Goal: Task Accomplishment & Management: Use online tool/utility

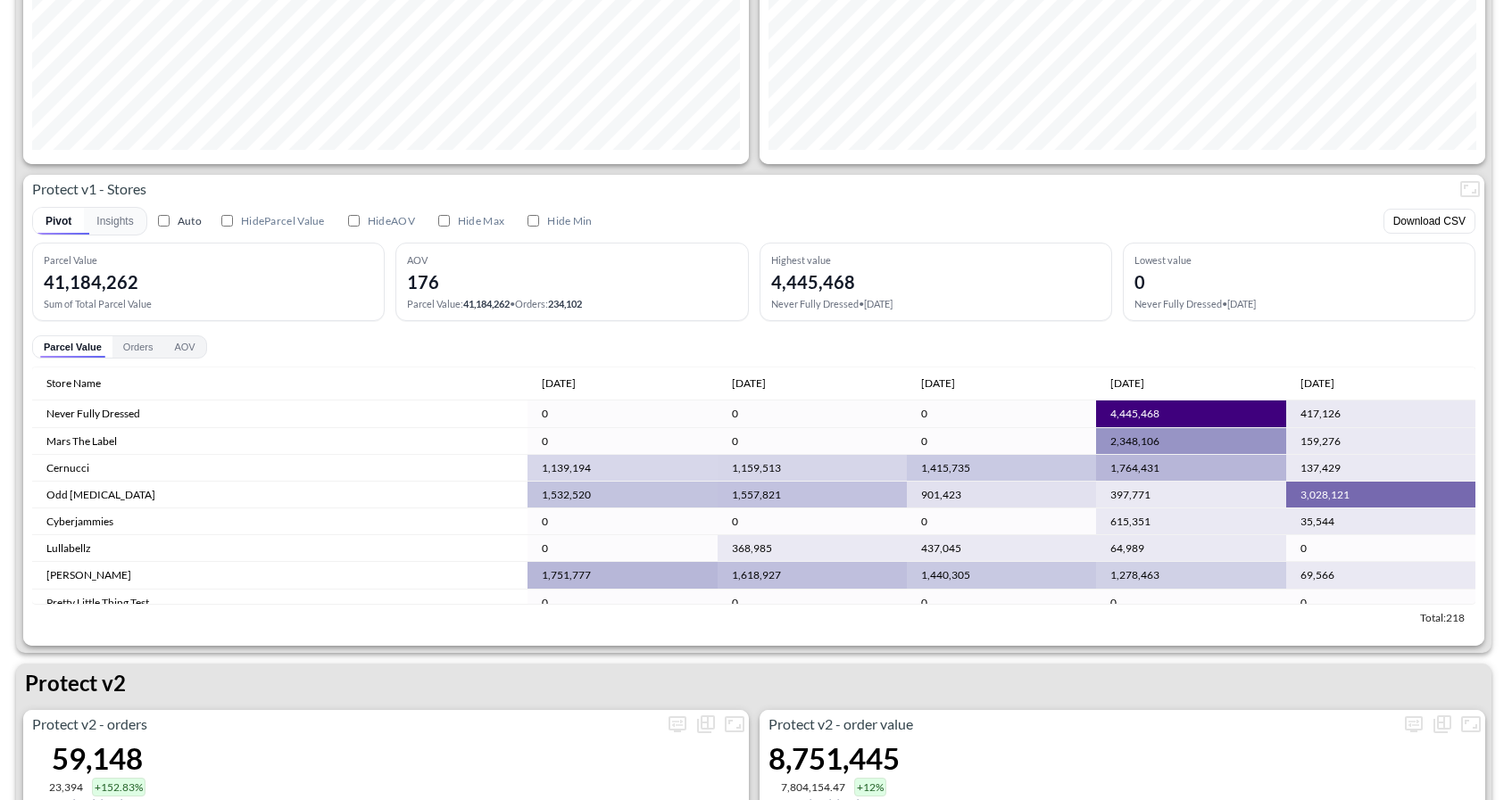
scroll to position [2572, 0]
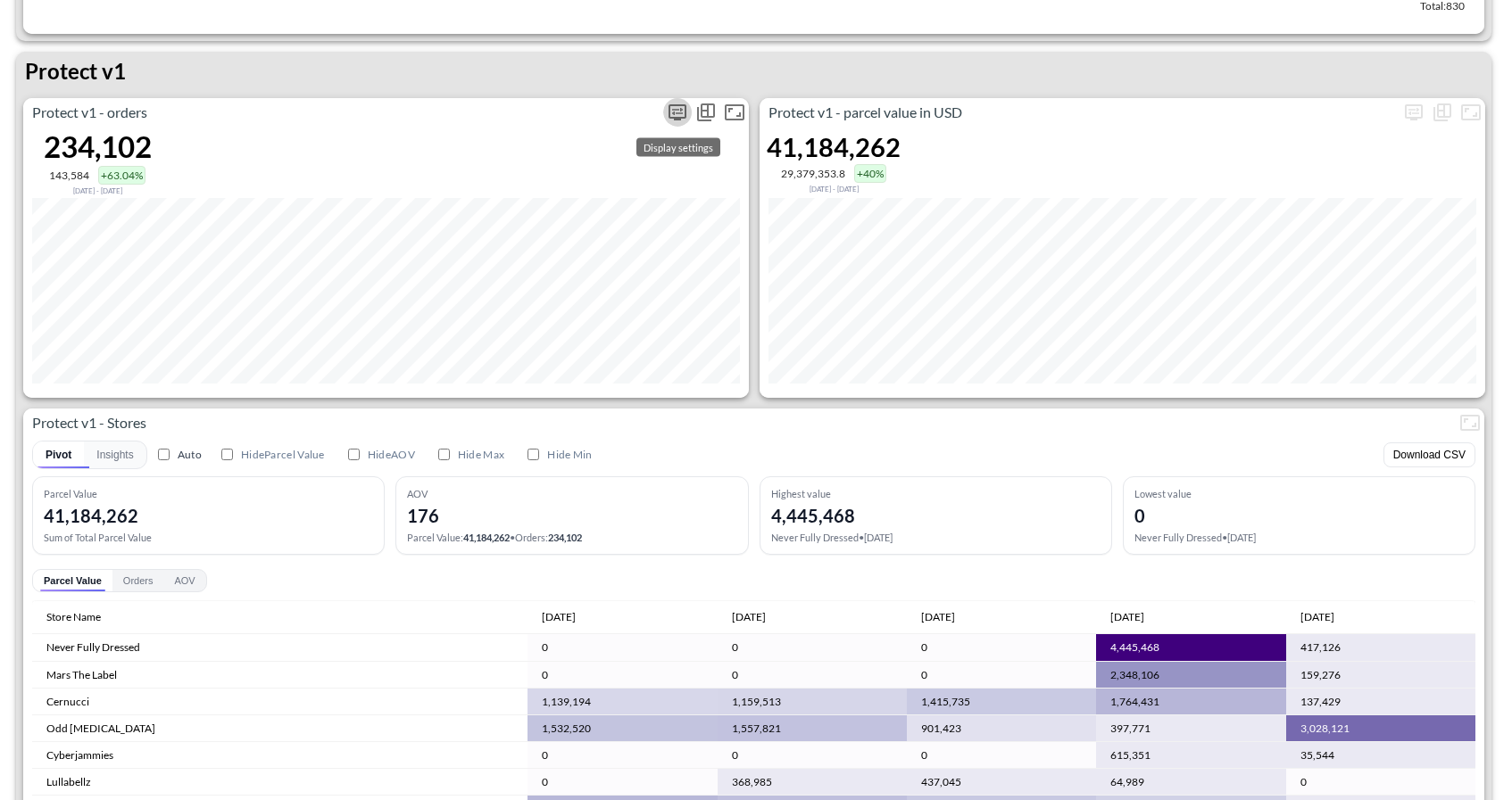
click at [676, 111] on icon "more" at bounding box center [677, 112] width 21 height 21
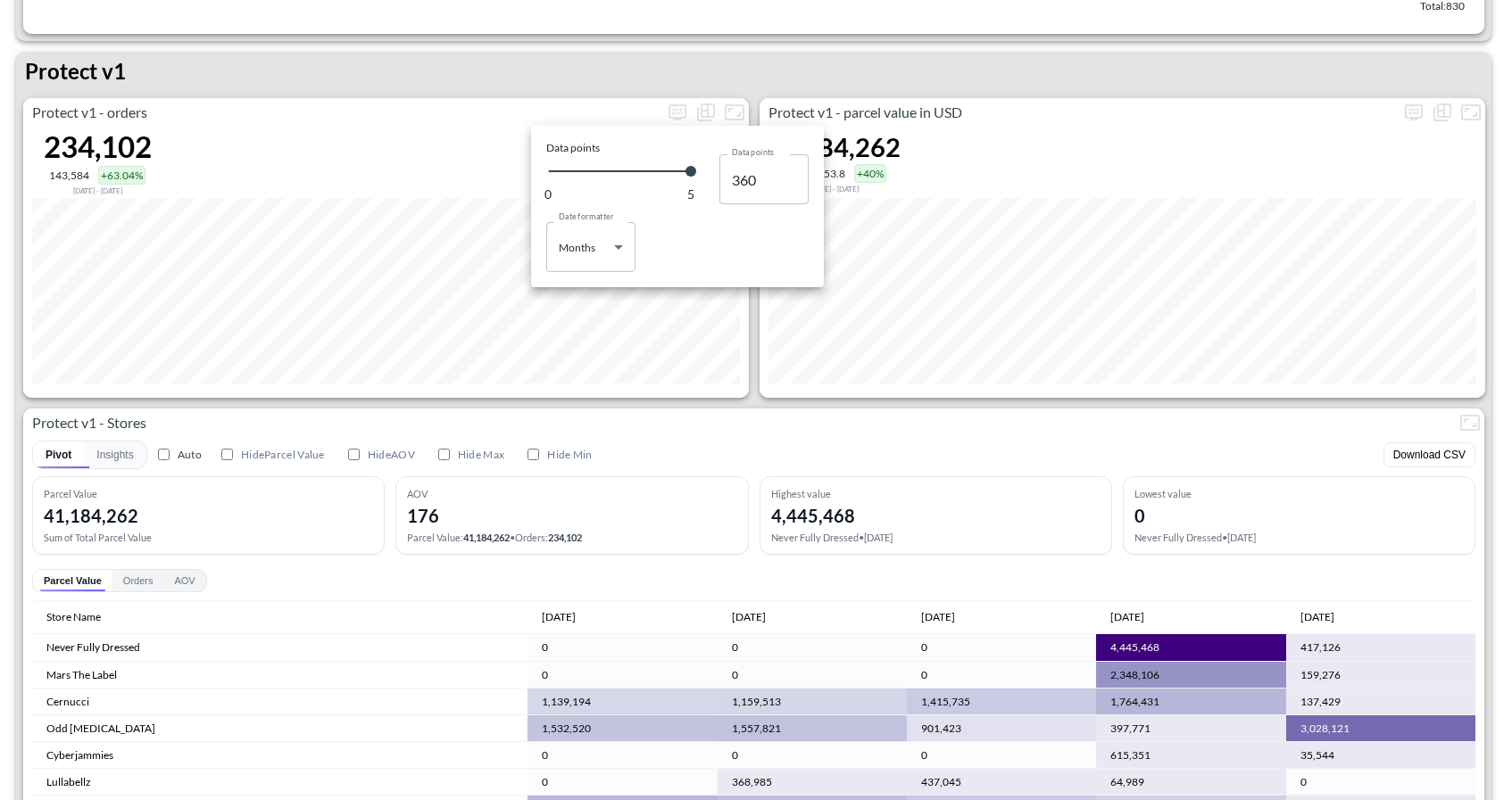
click at [611, 250] on body "BI.P.EYE, Interactive Analytics Dashboards 1 Filters Iso Date [DATE] Global Ord…" at bounding box center [756, 400] width 1512 height 800
click at [580, 290] on div "Days" at bounding box center [571, 292] width 23 height 16
type input "Days"
type input "124"
click at [887, 113] on div at bounding box center [756, 400] width 1512 height 800
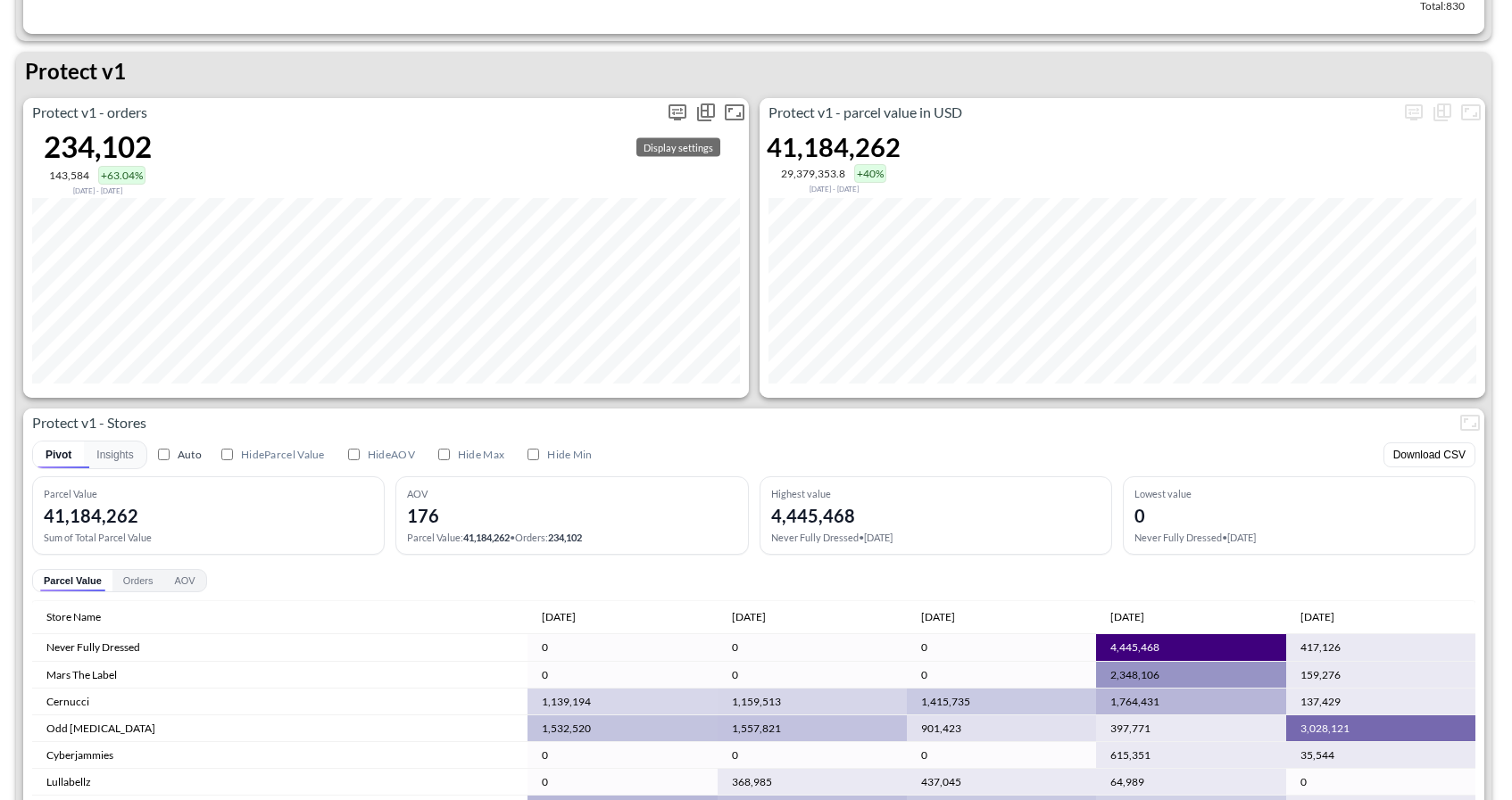
click at [670, 122] on button "more" at bounding box center [677, 113] width 29 height 29
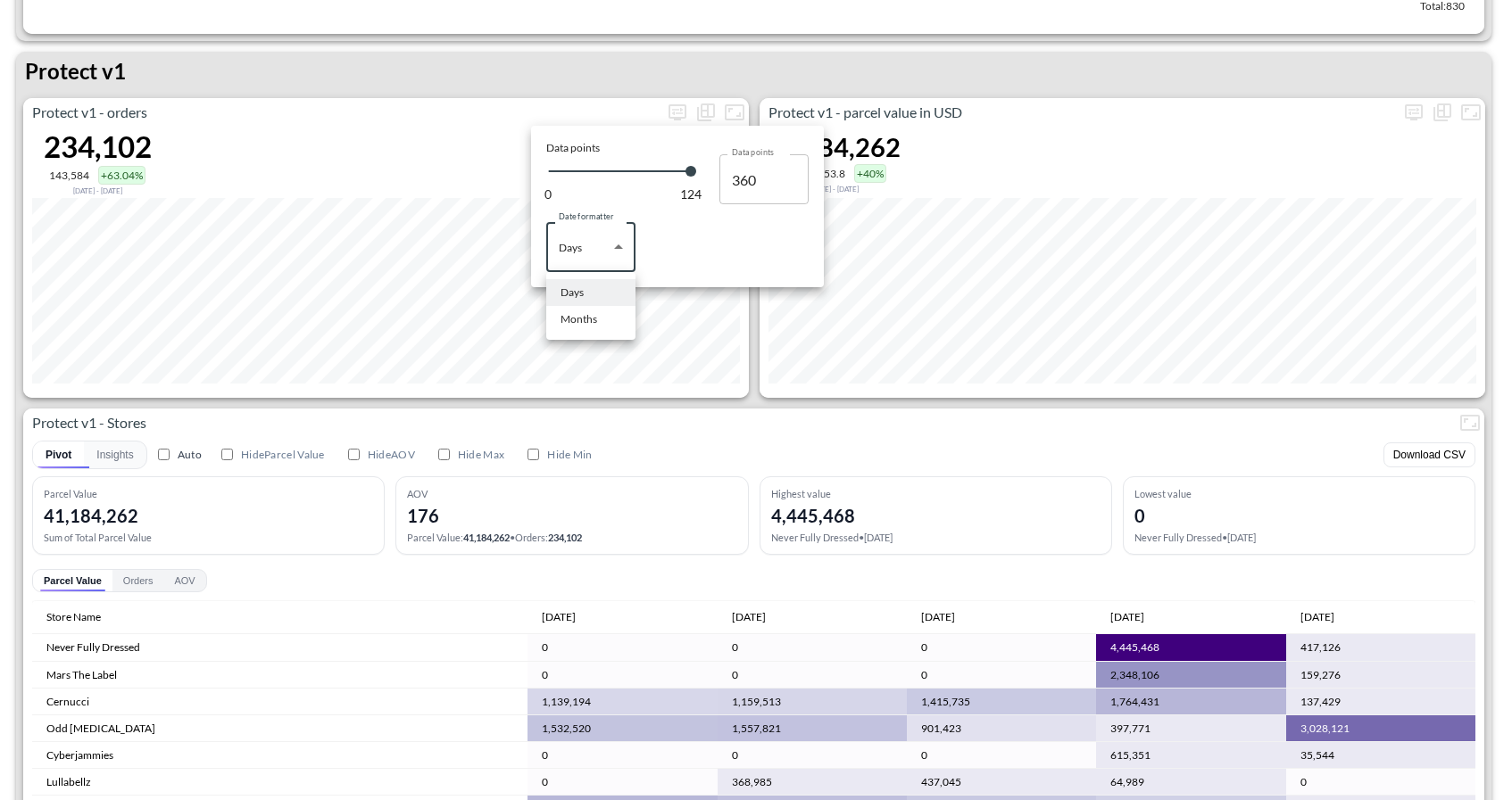
click at [598, 249] on body "BI.P.EYE, Interactive Analytics Dashboards 1 Filters Iso Date [DATE] Global Ord…" at bounding box center [756, 400] width 1512 height 800
click at [587, 319] on div "Months" at bounding box center [578, 319] width 36 height 16
type input "Months"
click at [683, 580] on div at bounding box center [756, 400] width 1512 height 800
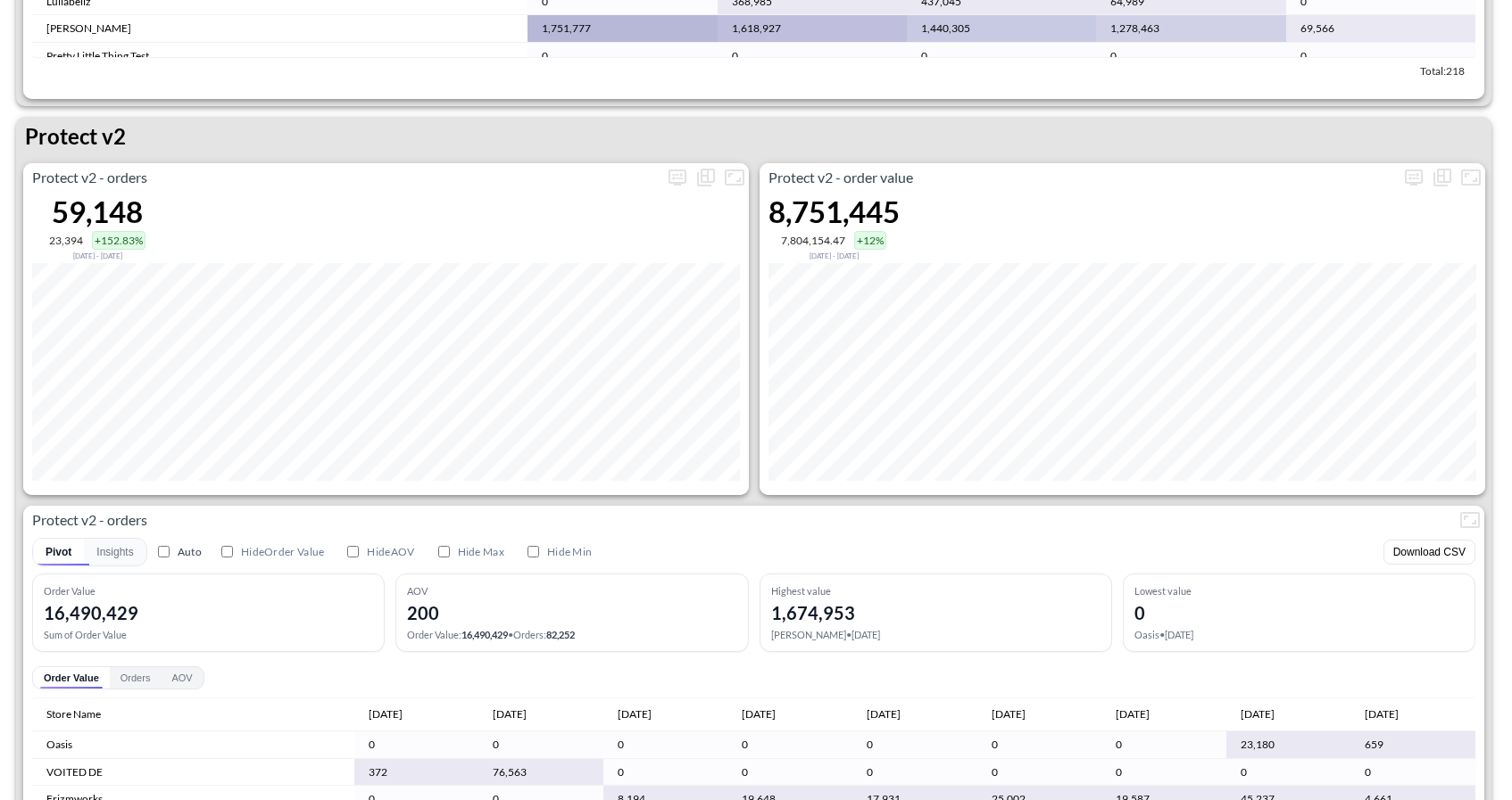
scroll to position [3337, 0]
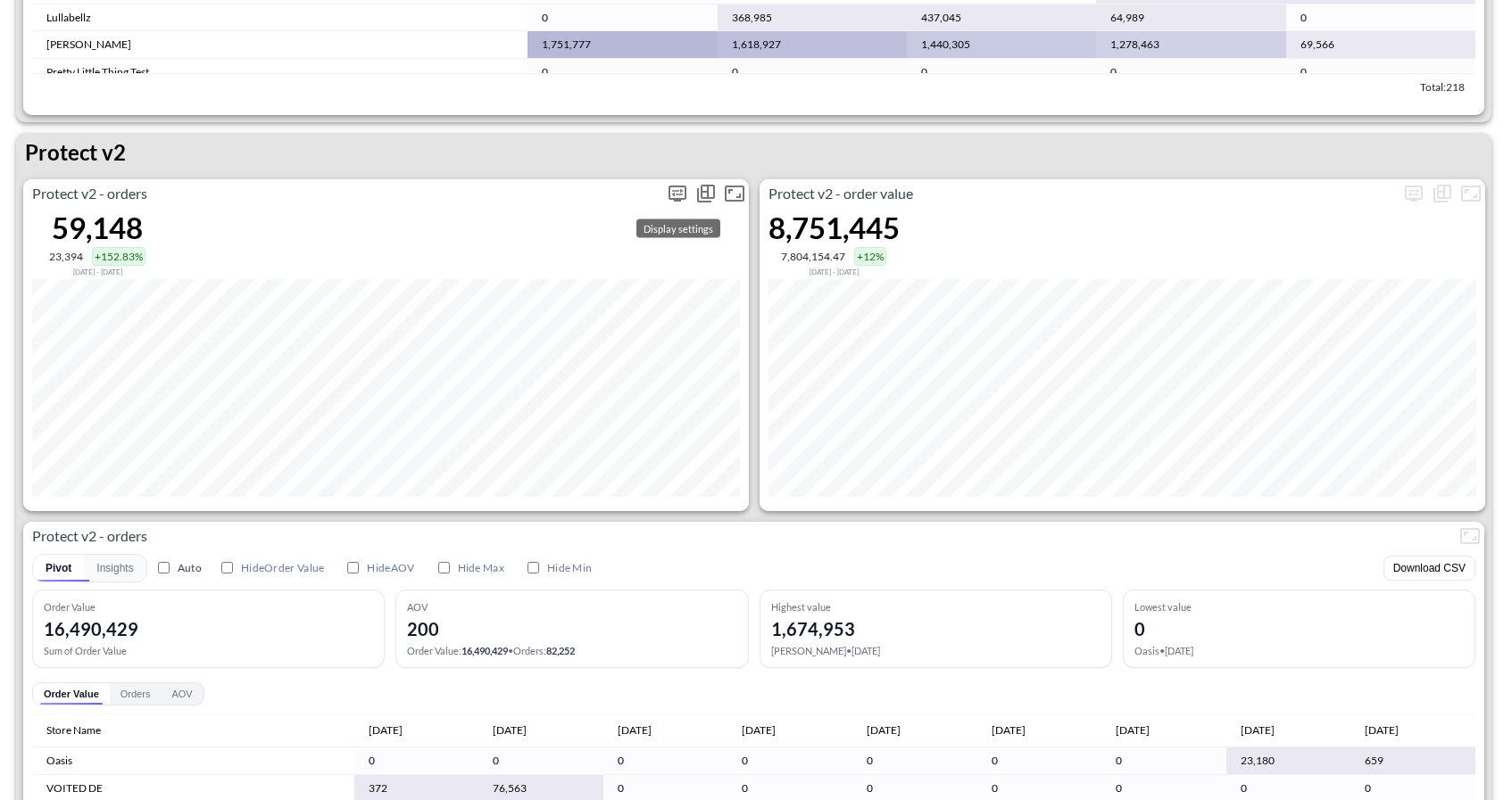
click at [667, 193] on icon "more" at bounding box center [677, 193] width 21 height 21
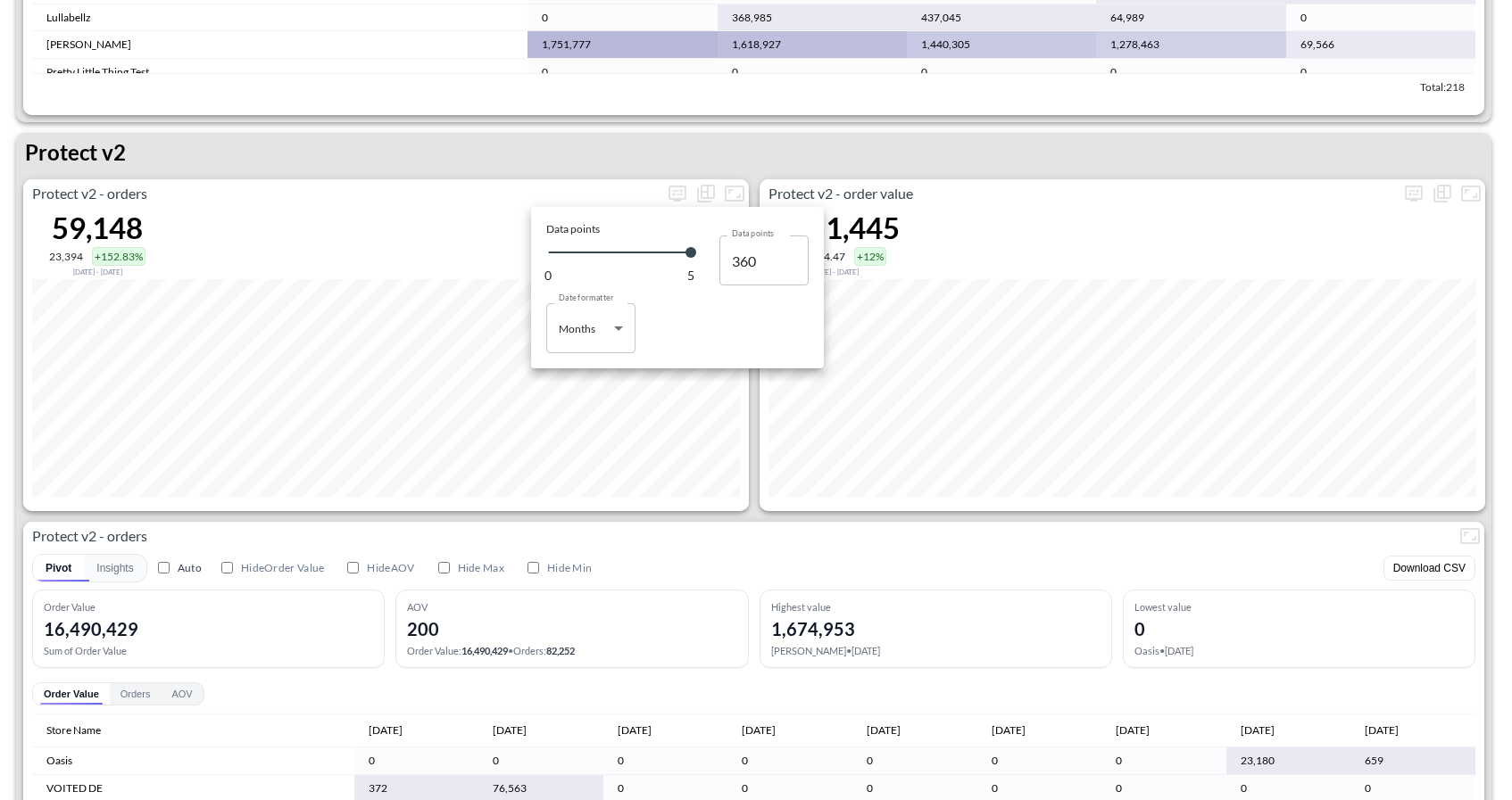
click at [593, 345] on body "BI.P.EYE, Interactive Analytics Dashboards 1 Filters Iso Date [DATE] Global Ord…" at bounding box center [756, 400] width 1512 height 800
click at [578, 379] on div "Days" at bounding box center [571, 373] width 23 height 16
type input "Days"
type input "124"
click at [615, 514] on div at bounding box center [756, 400] width 1512 height 800
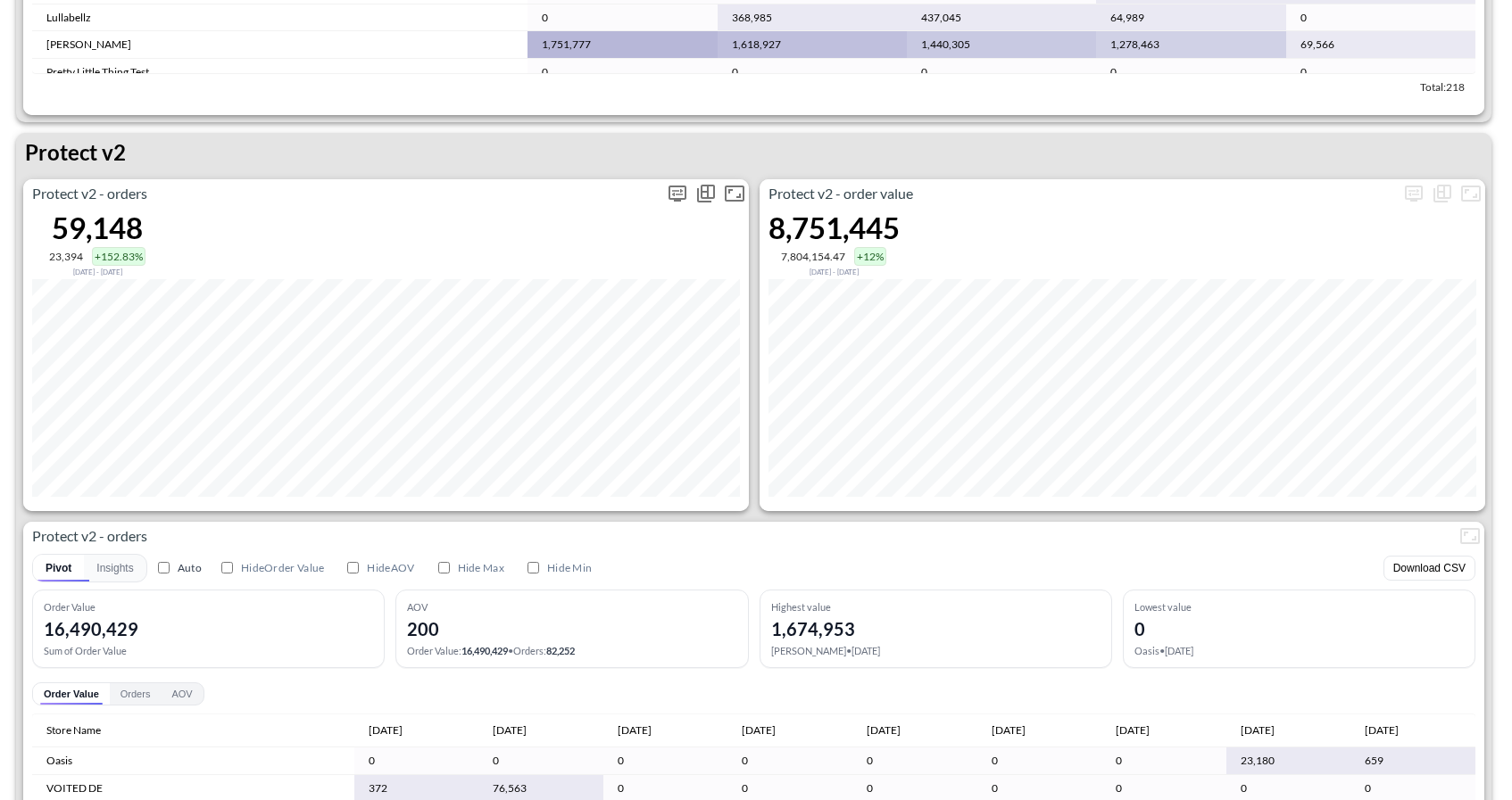
click at [679, 190] on icon "more" at bounding box center [677, 193] width 21 height 21
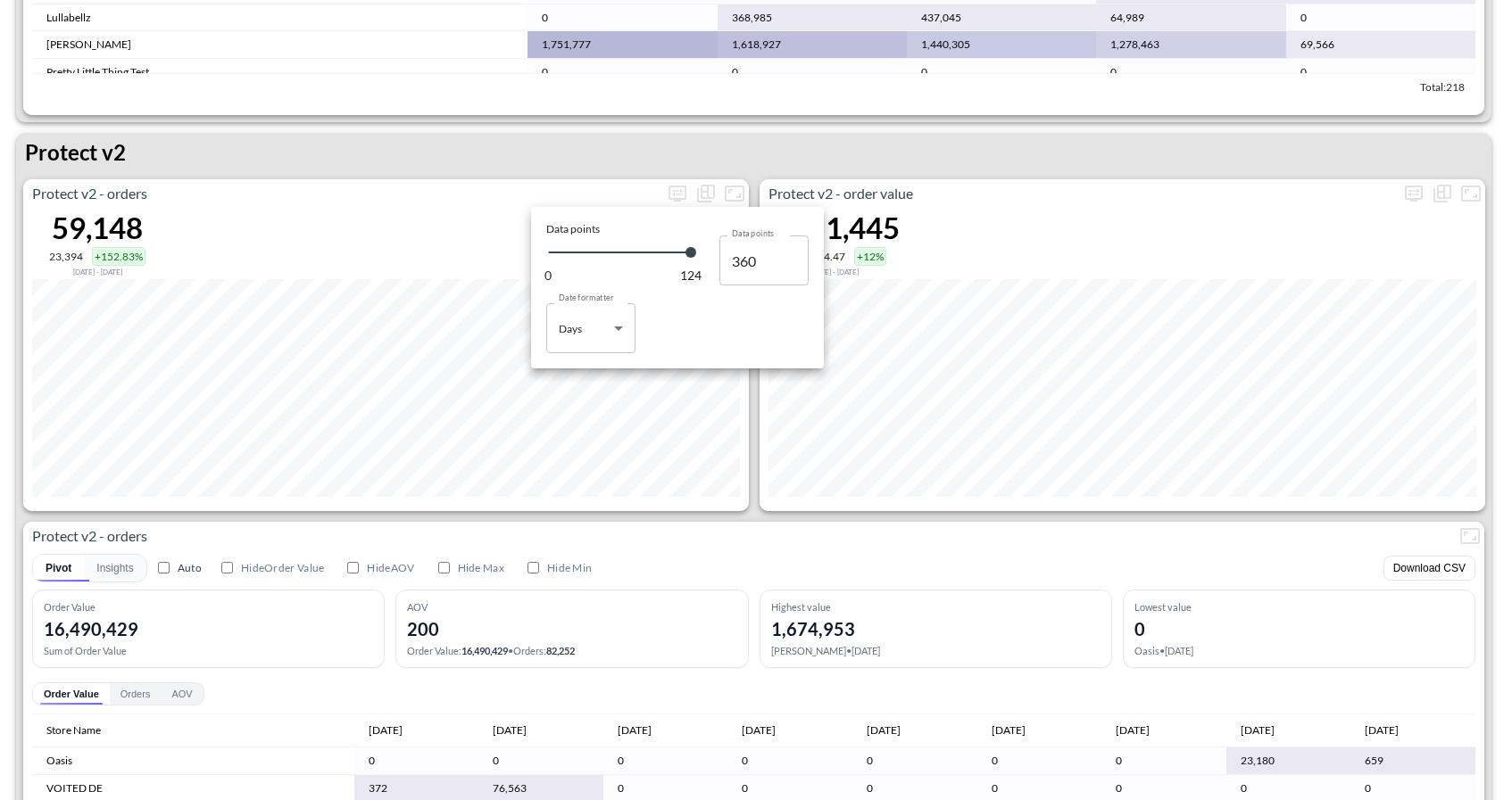
click at [598, 343] on body "BI.P.EYE, Interactive Analytics Dashboards 1 Filters Iso Date [DATE] Global Ord…" at bounding box center [756, 400] width 1512 height 800
click at [592, 372] on li "Days" at bounding box center [591, 374] width 89 height 27
click at [581, 347] on body "BI.P.EYE, Interactive Analytics Dashboards 1 Filters Iso Date [DATE] Global Ord…" at bounding box center [756, 400] width 1512 height 800
click at [581, 401] on div "Months" at bounding box center [578, 400] width 36 height 16
type input "Months"
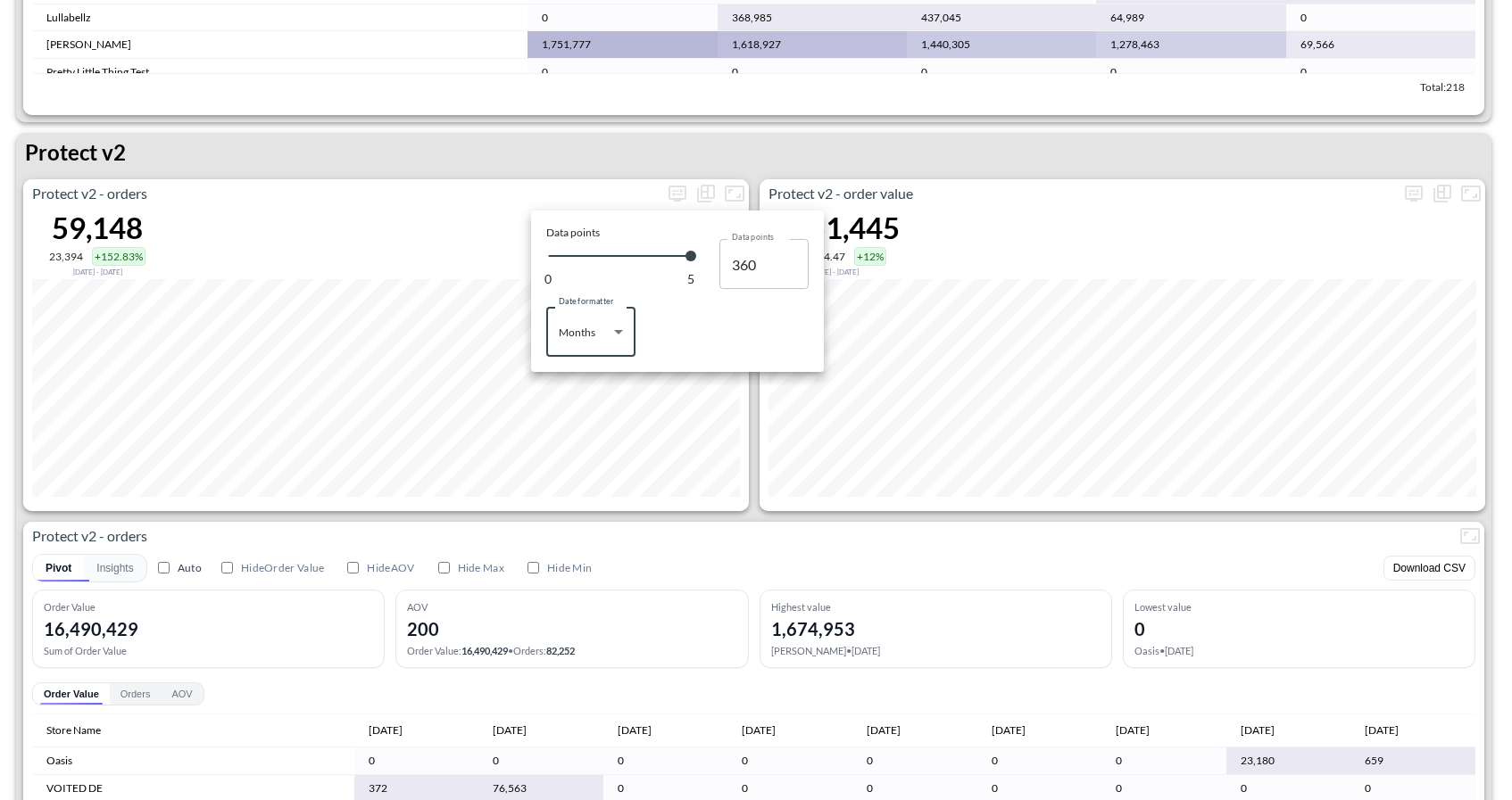
click at [633, 573] on div at bounding box center [756, 400] width 1512 height 800
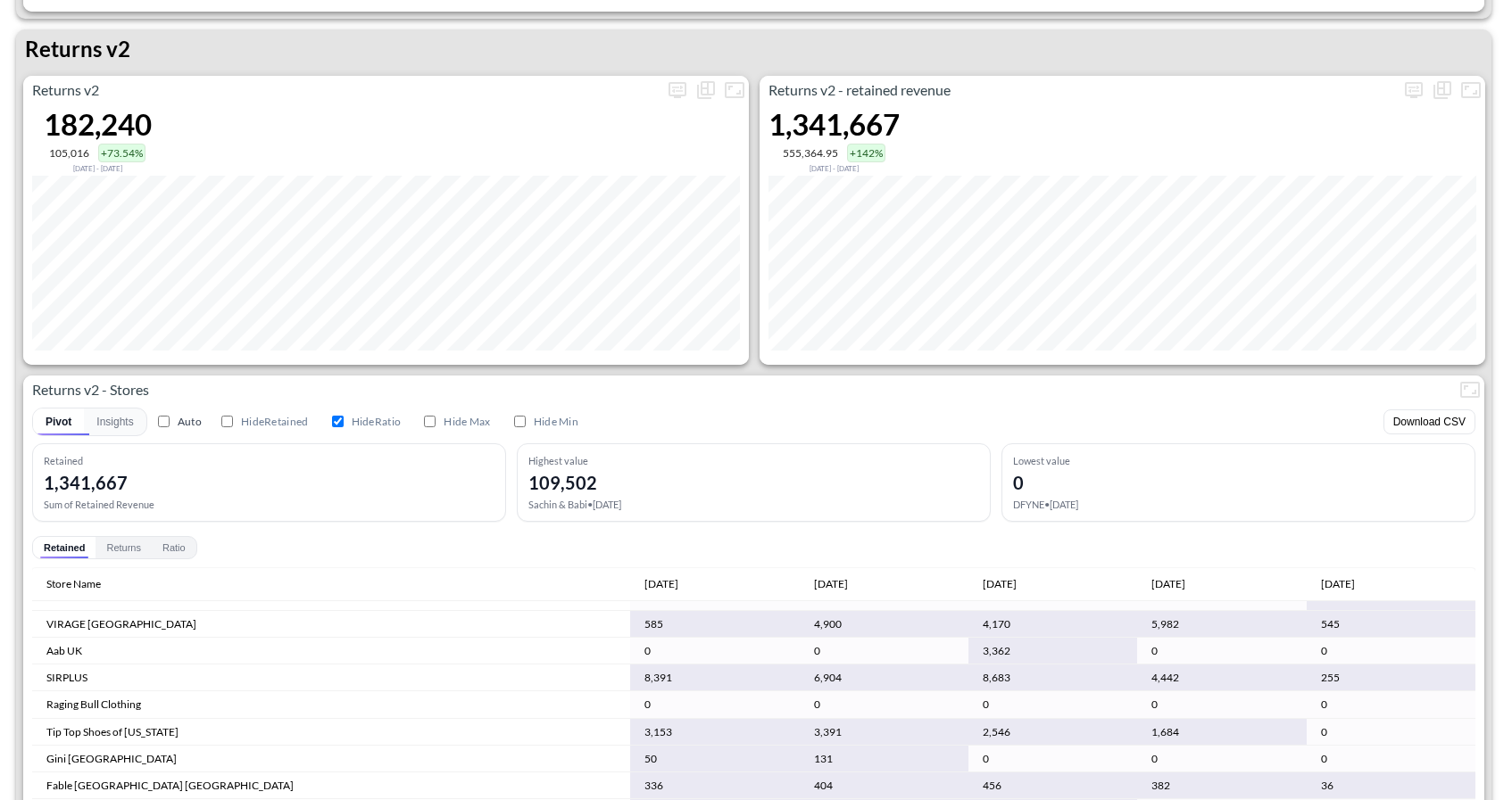
scroll to position [1207, 0]
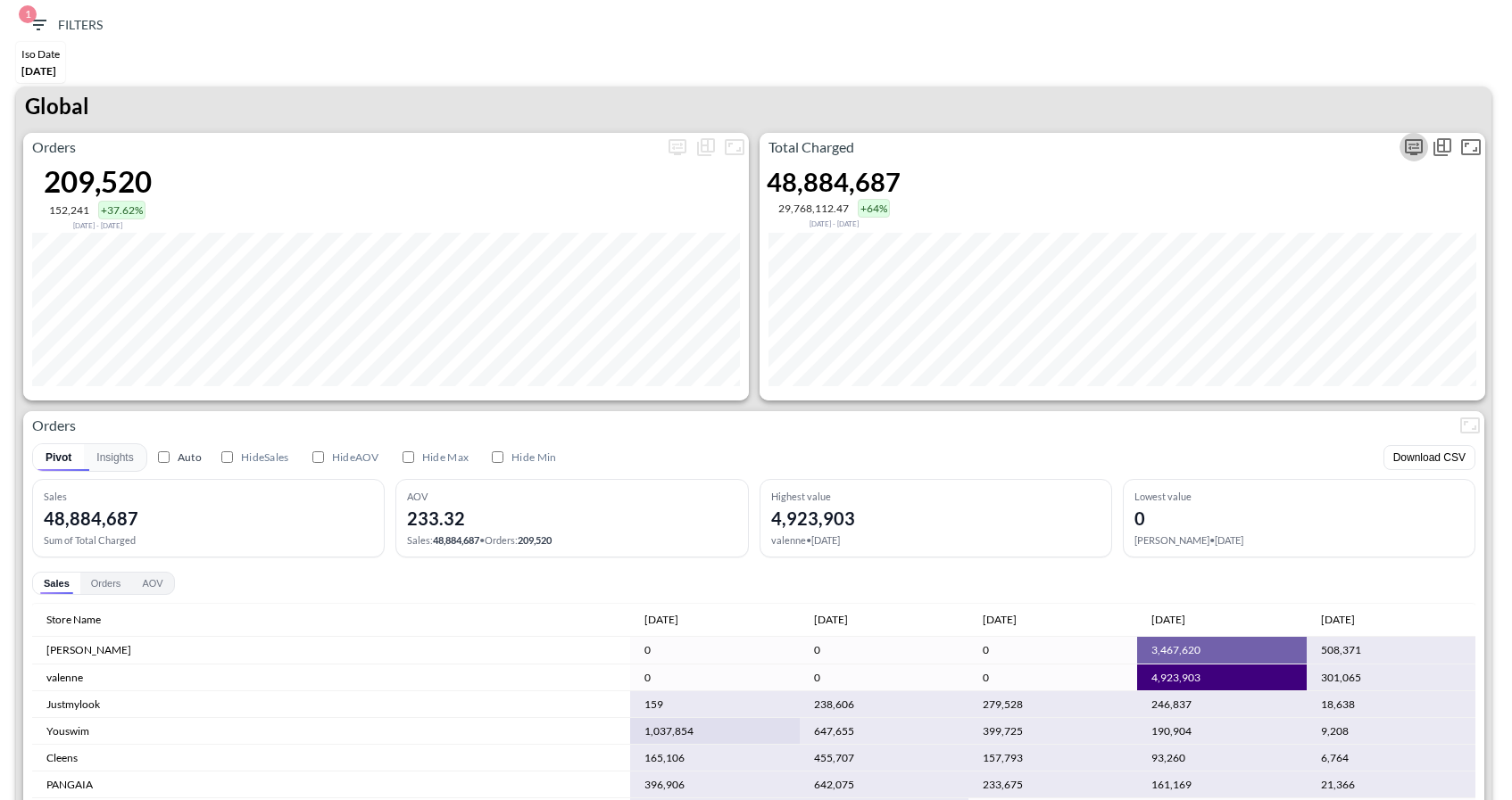
click at [1412, 147] on icon "more" at bounding box center [1413, 147] width 21 height 21
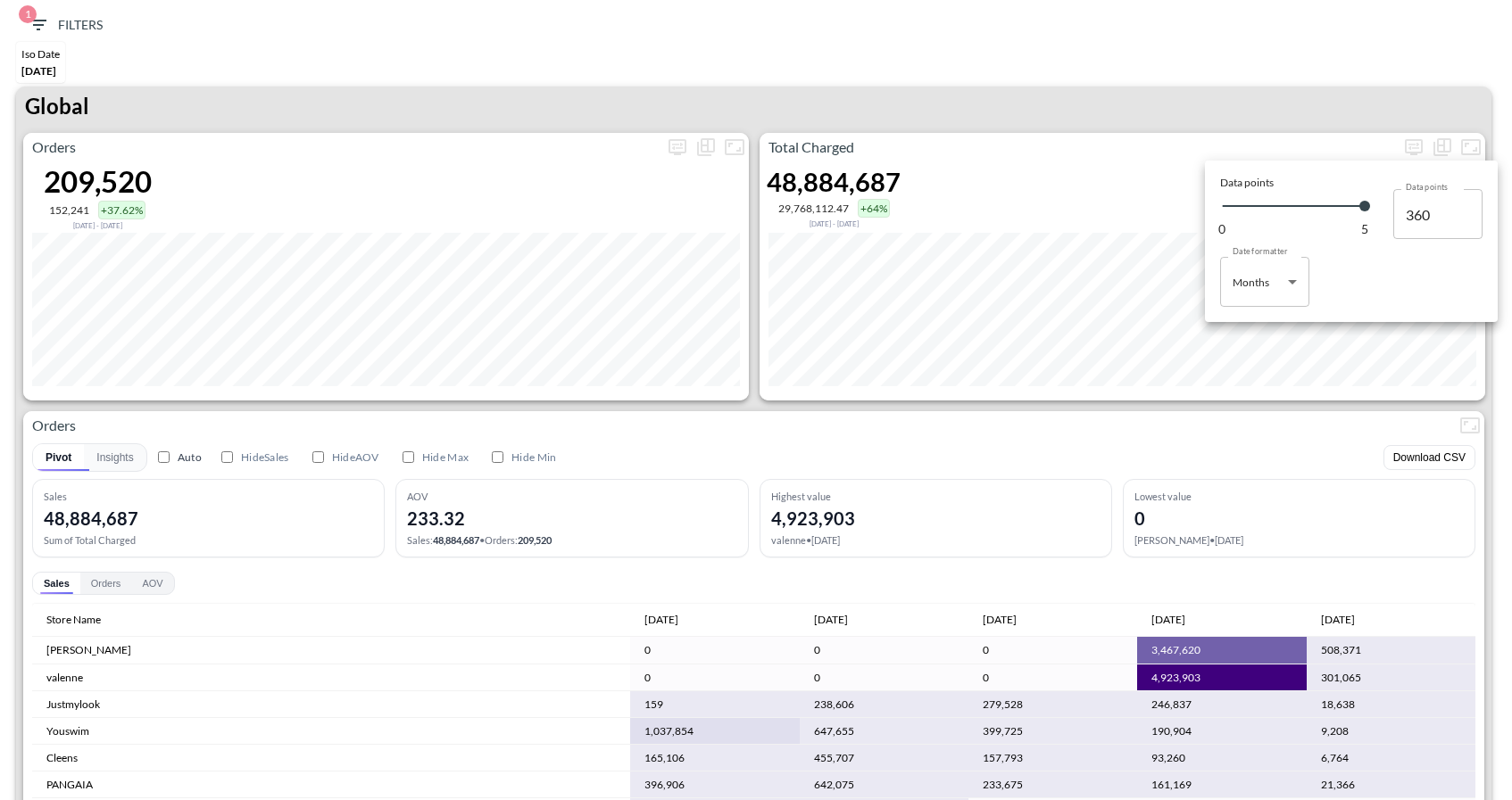
click at [1260, 295] on body "BI.P.EYE, Interactive Analytics Dashboards 1 Filters Iso Date Jun 01, 2025 Glob…" at bounding box center [756, 400] width 1512 height 800
click at [1249, 327] on div "Days" at bounding box center [1246, 327] width 23 height 16
type input "Days"
type input "124"
click at [1119, 73] on div at bounding box center [756, 400] width 1512 height 800
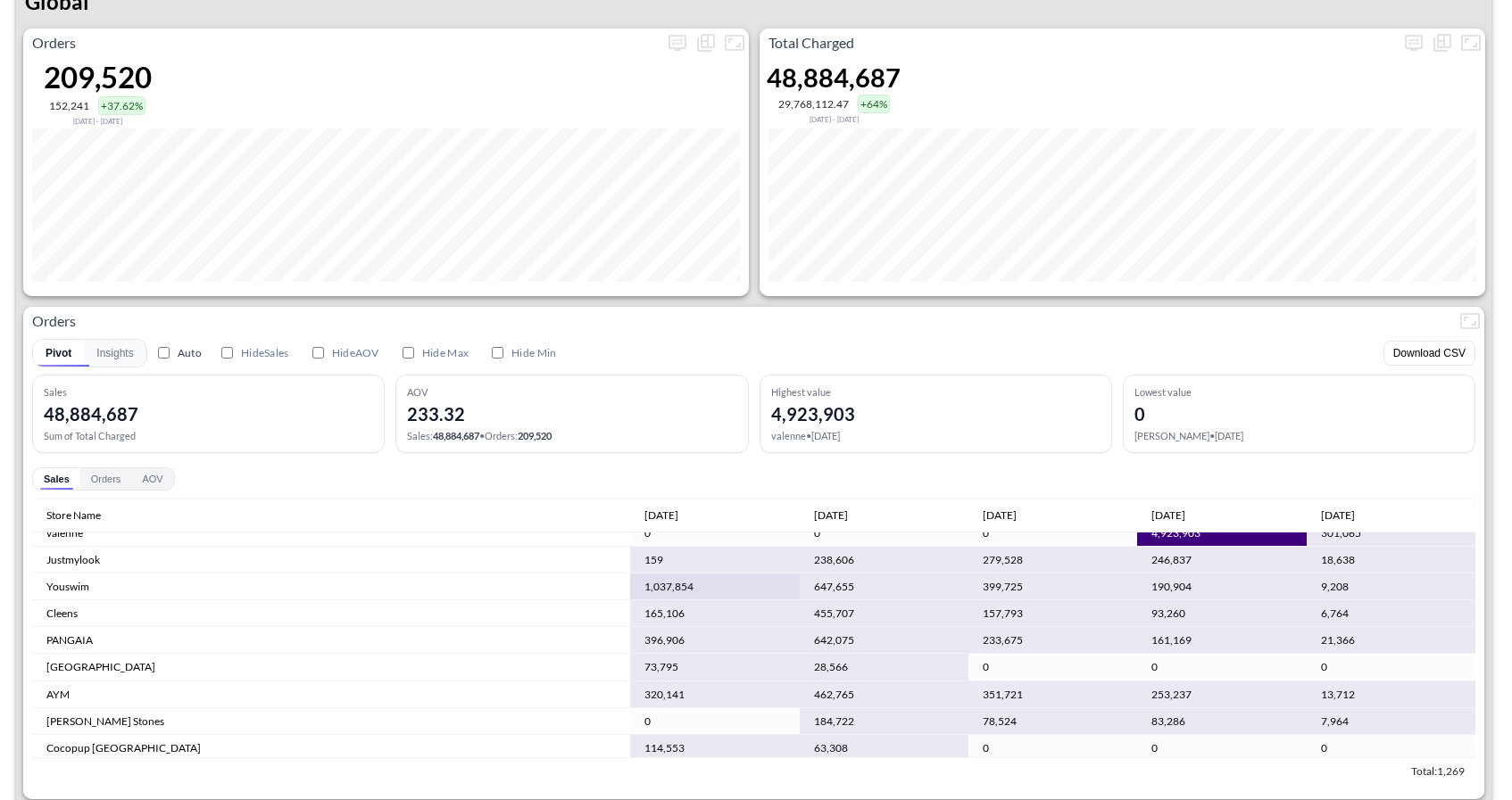
scroll to position [38, 0]
